Goal: Find contact information: Find contact information

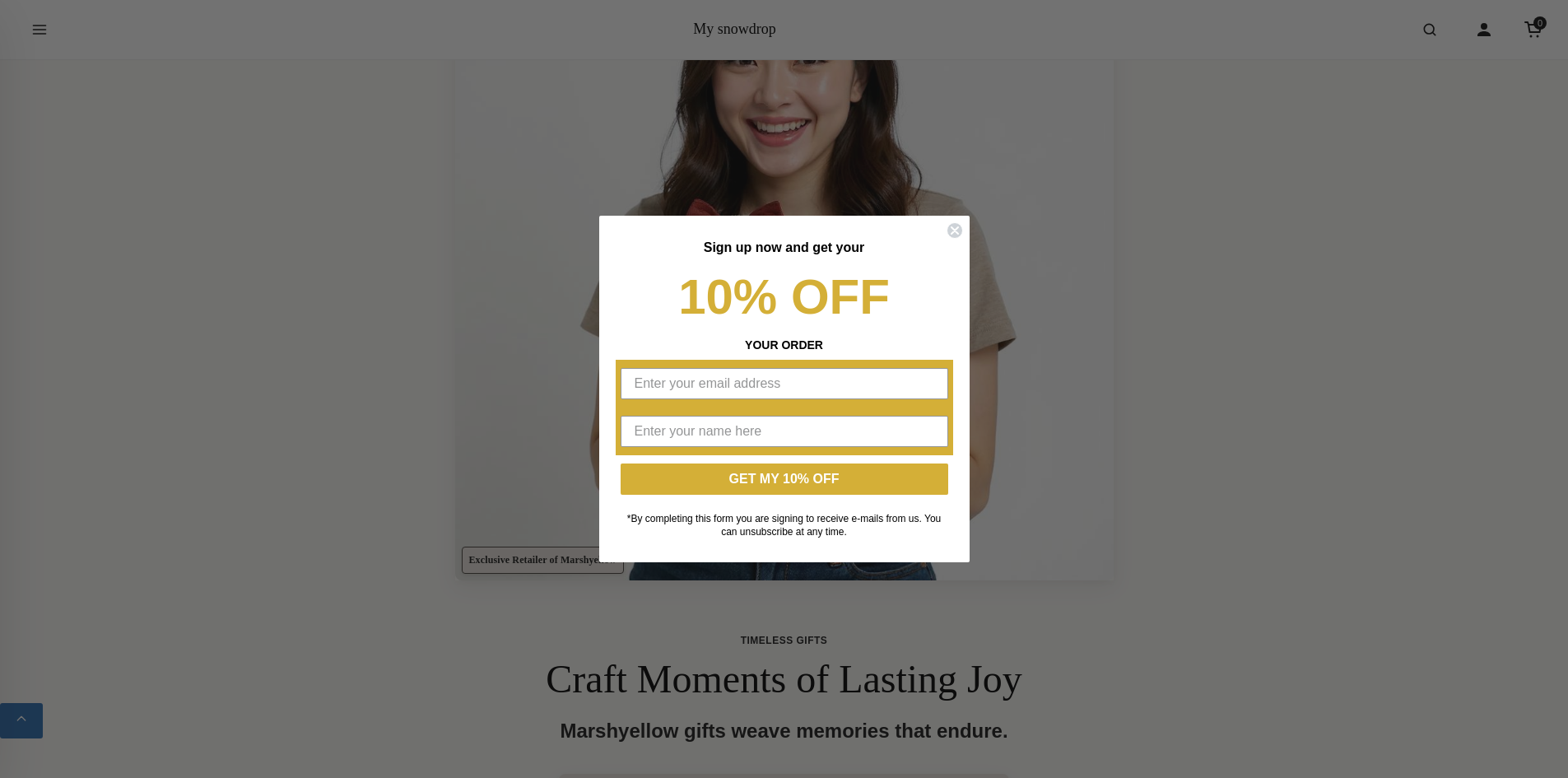
scroll to position [604, 0]
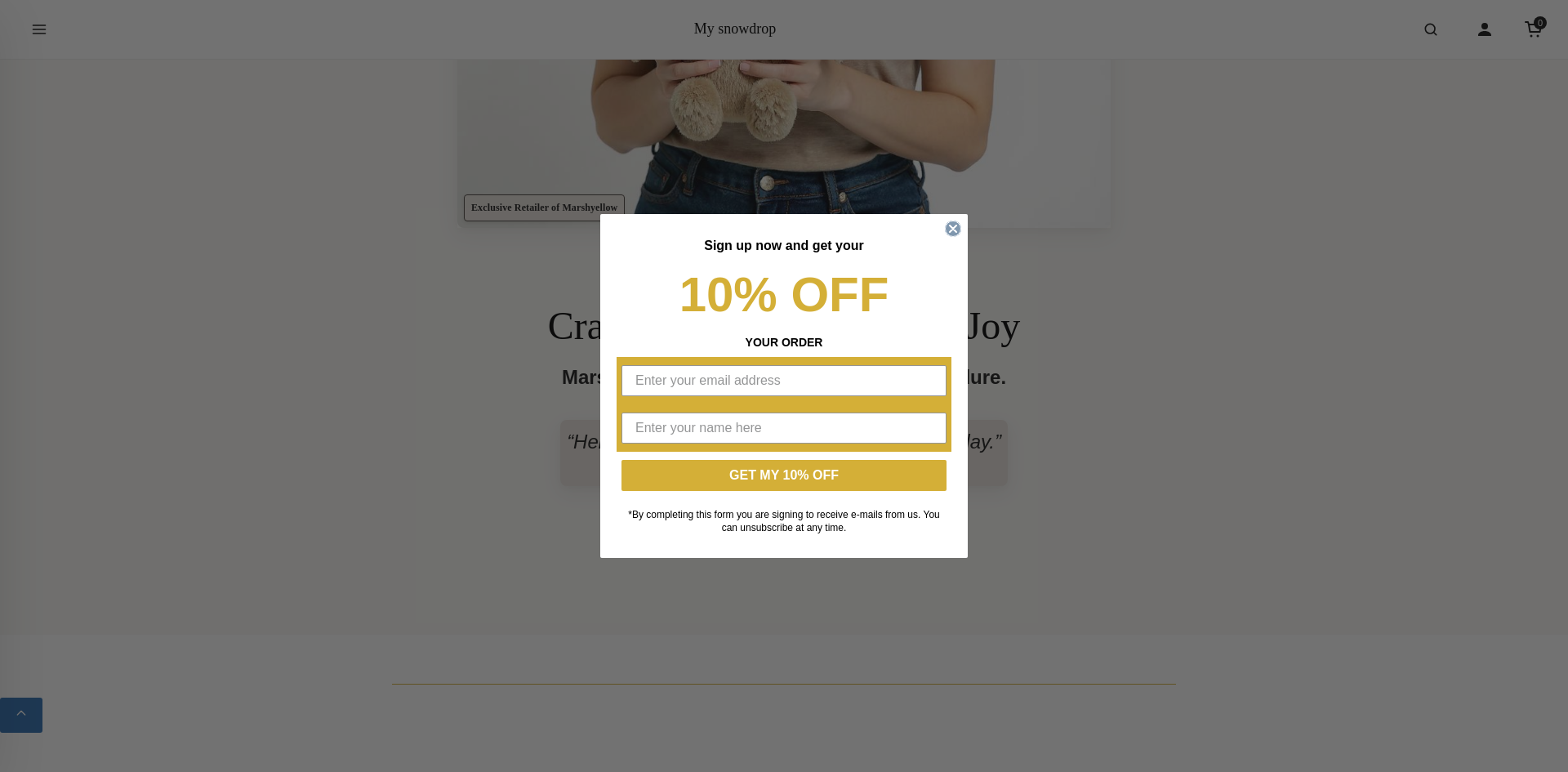
click at [953, 225] on circle "Close dialog" at bounding box center [953, 229] width 15 height 15
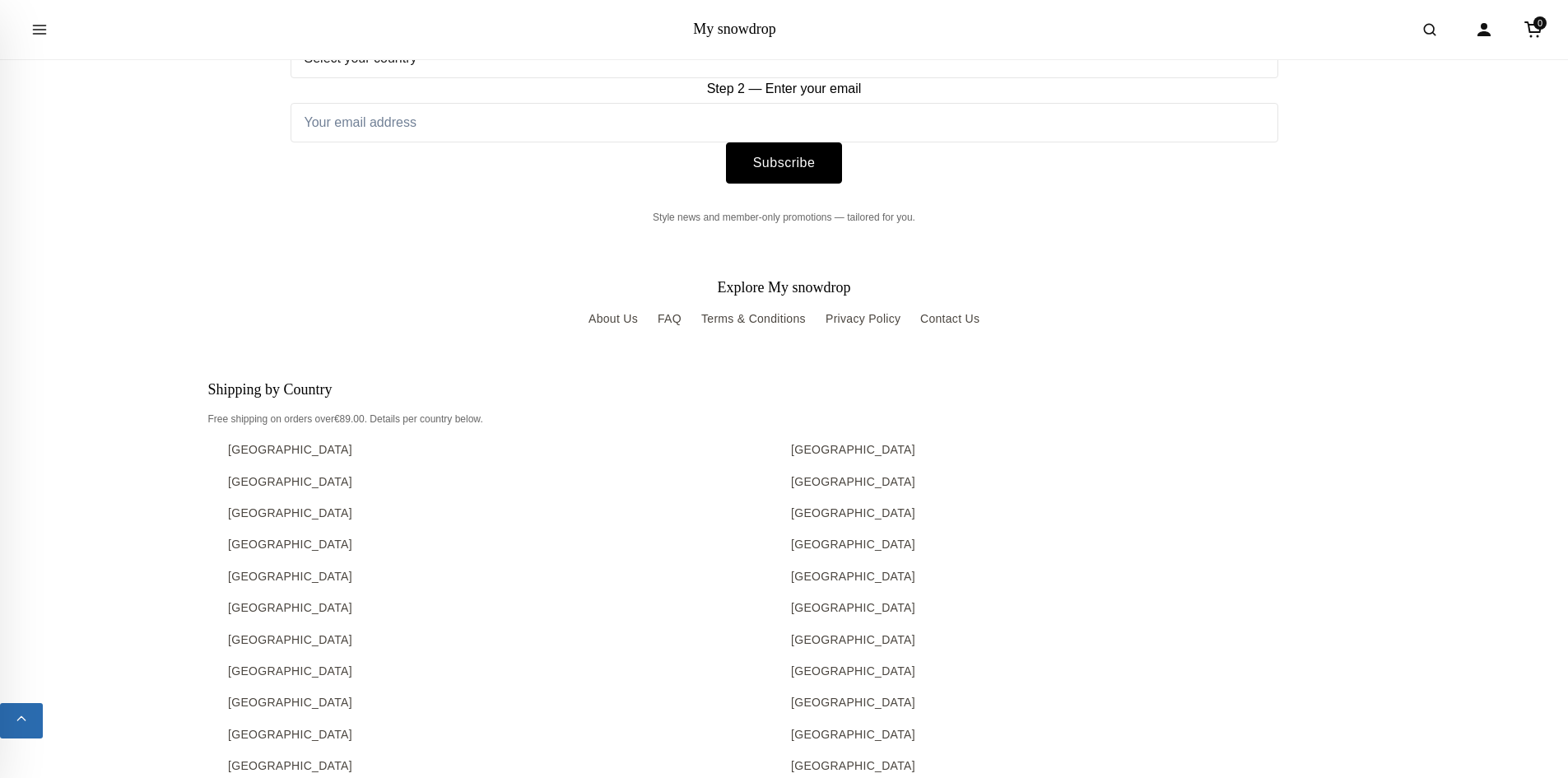
scroll to position [13552, 0]
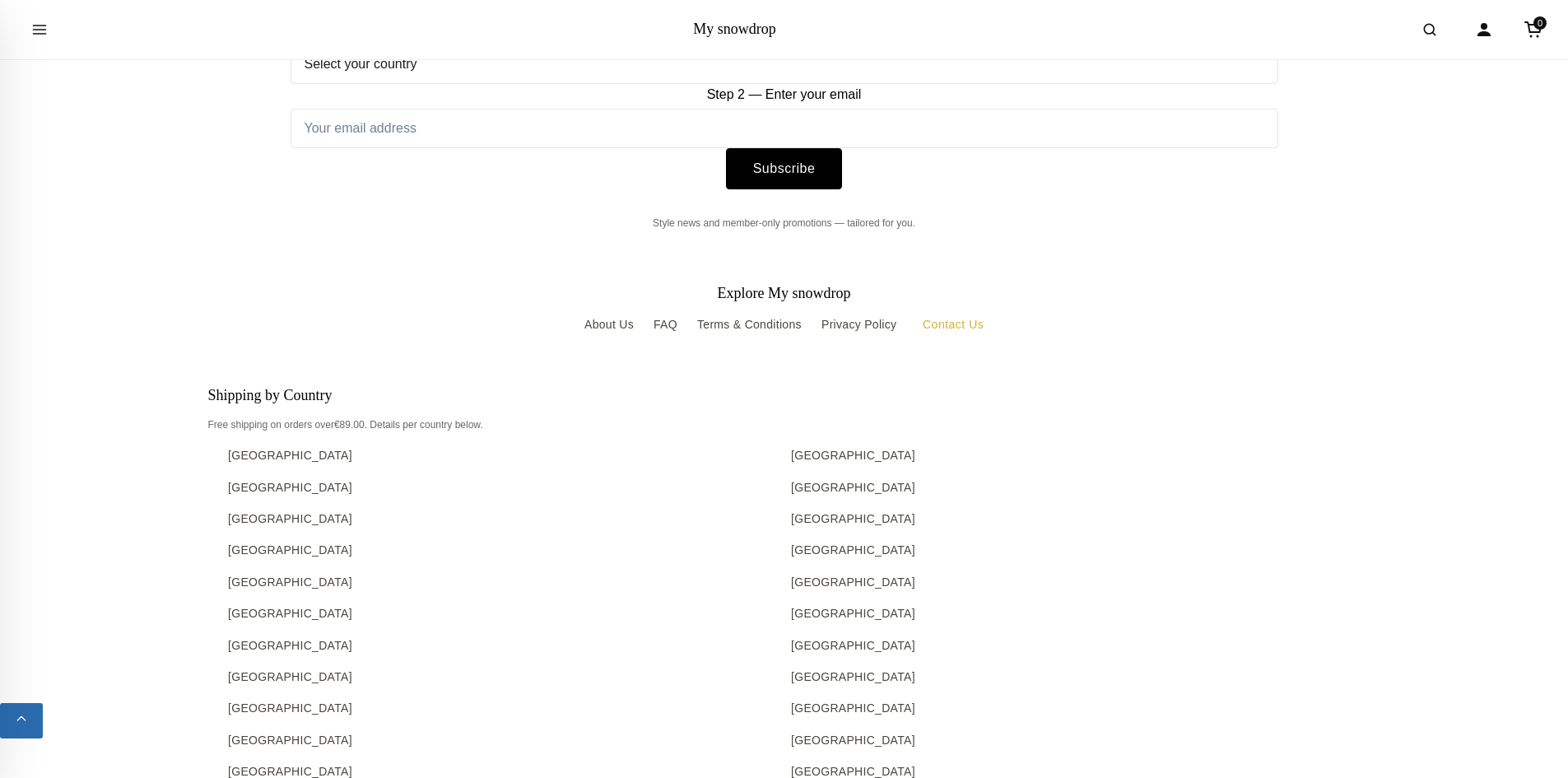
click at [968, 323] on link "Contact Us" at bounding box center [949, 324] width 67 height 18
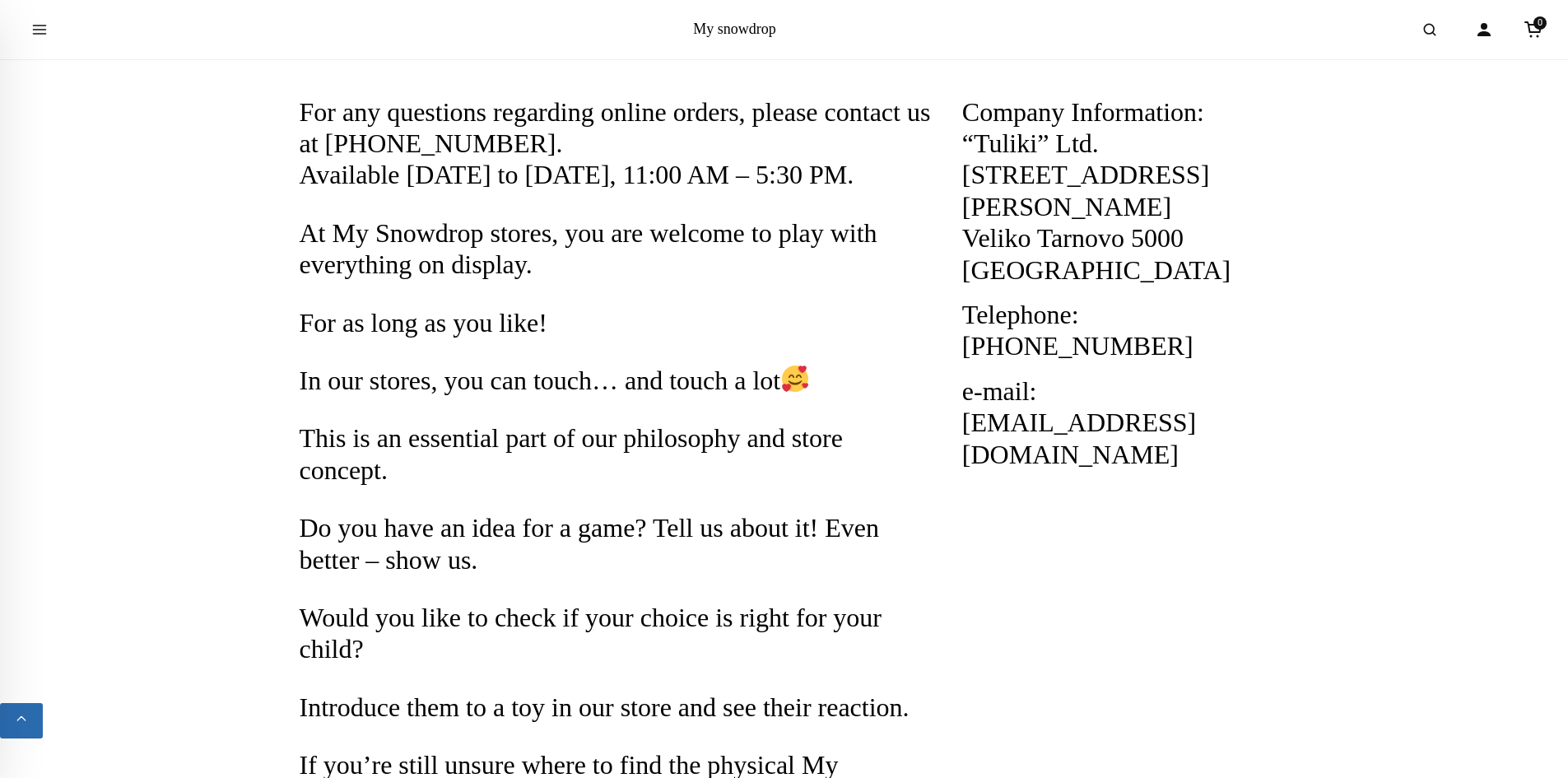
scroll to position [312, 0]
drag, startPoint x: 1262, startPoint y: 394, endPoint x: 964, endPoint y: 394, distance: 298.0
click at [964, 394] on h2 "e-mail: [EMAIL_ADDRESS][DOMAIN_NAME]" at bounding box center [1115, 422] width 308 height 95
copy h2 "info@mysnowdrop.com"
